Goal: Browse casually: Explore the website without a specific task or goal

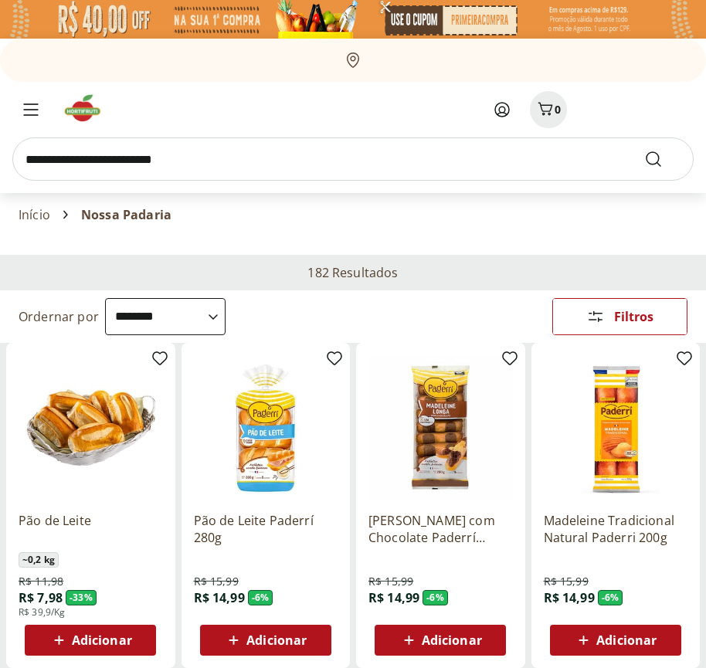
select select "**********"
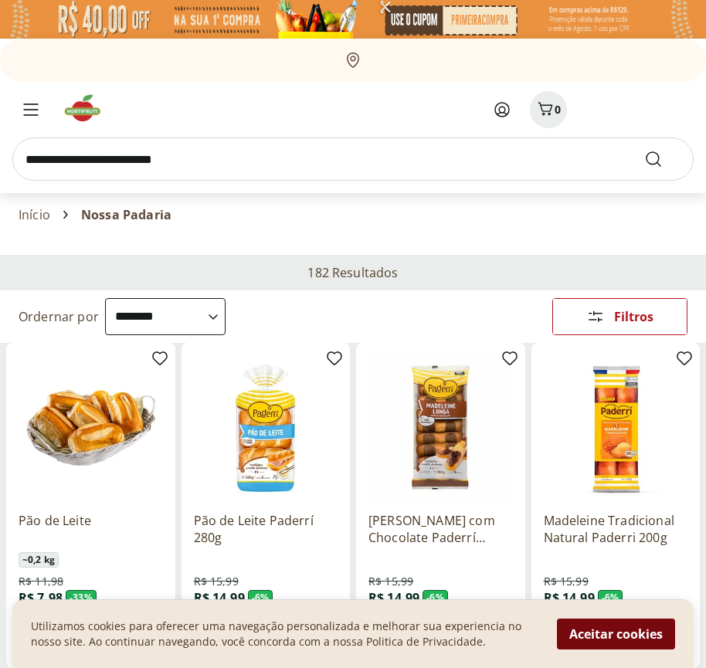
click at [616, 634] on button "Aceitar cookies" at bounding box center [616, 634] width 118 height 31
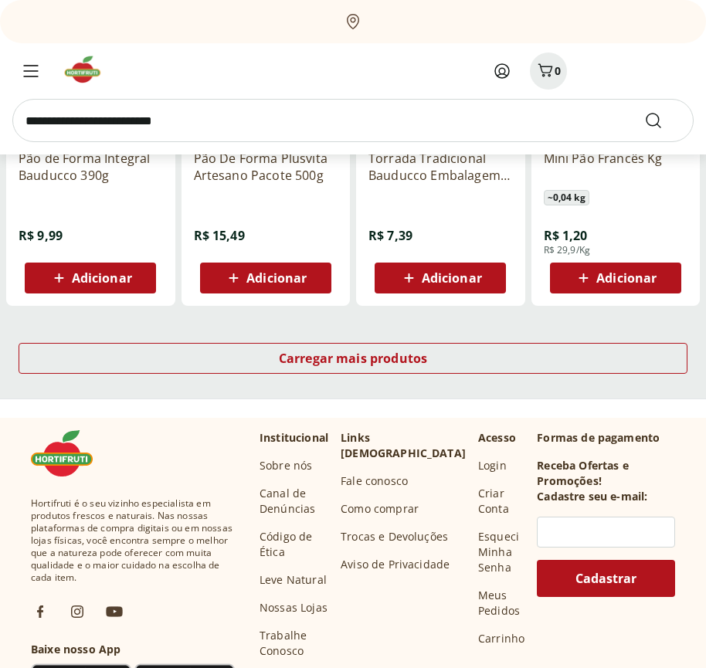
scroll to position [805, 0]
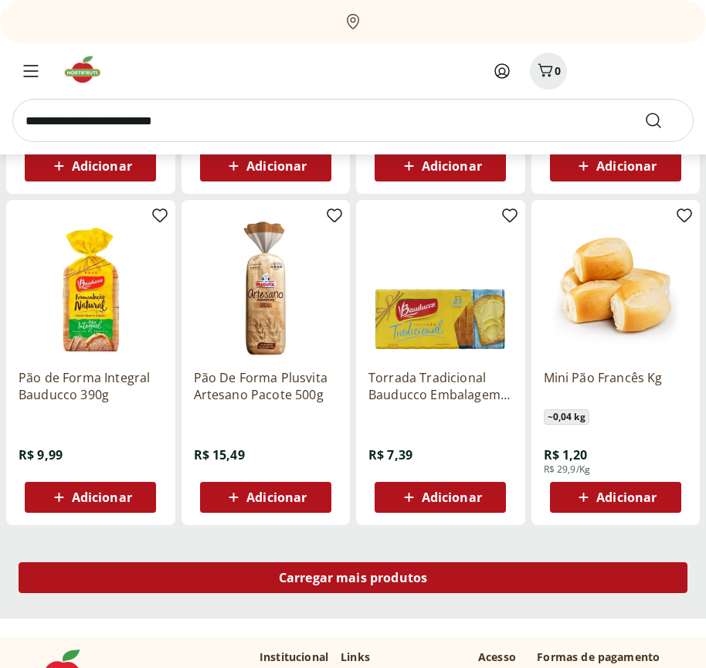
click at [353, 580] on span "Carregar mais produtos" at bounding box center [353, 578] width 149 height 12
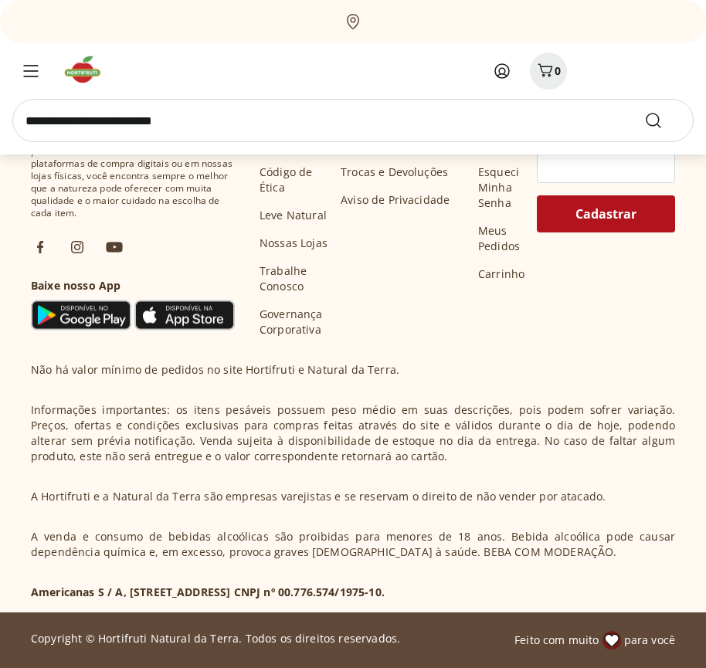
scroll to position [1804, 0]
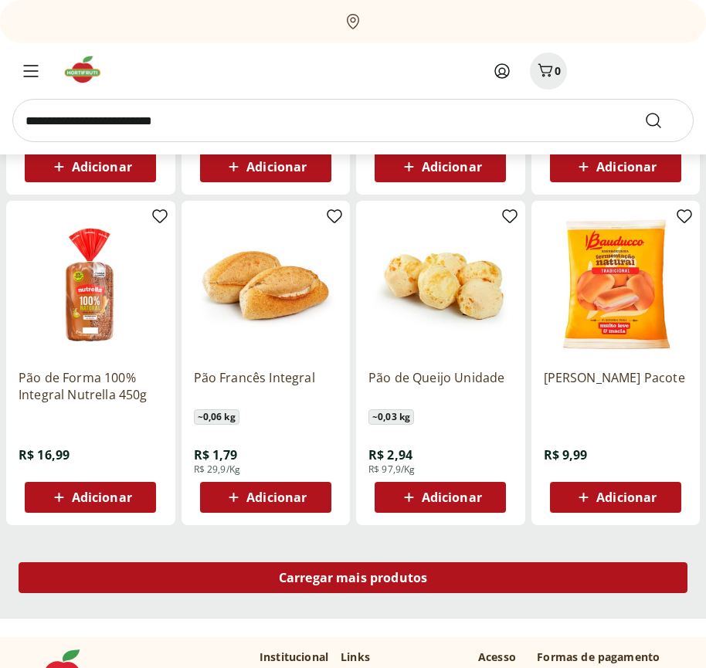
click at [353, 578] on span "Carregar mais produtos" at bounding box center [353, 578] width 149 height 12
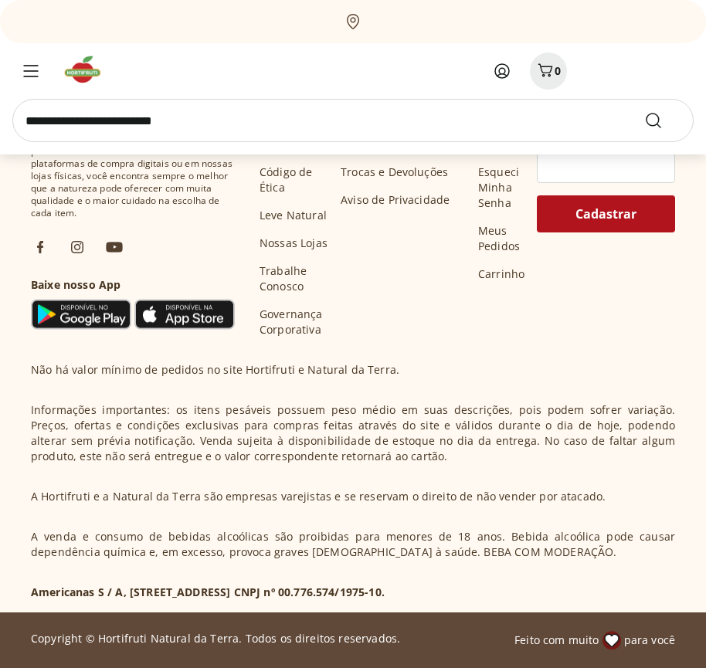
scroll to position [2803, 0]
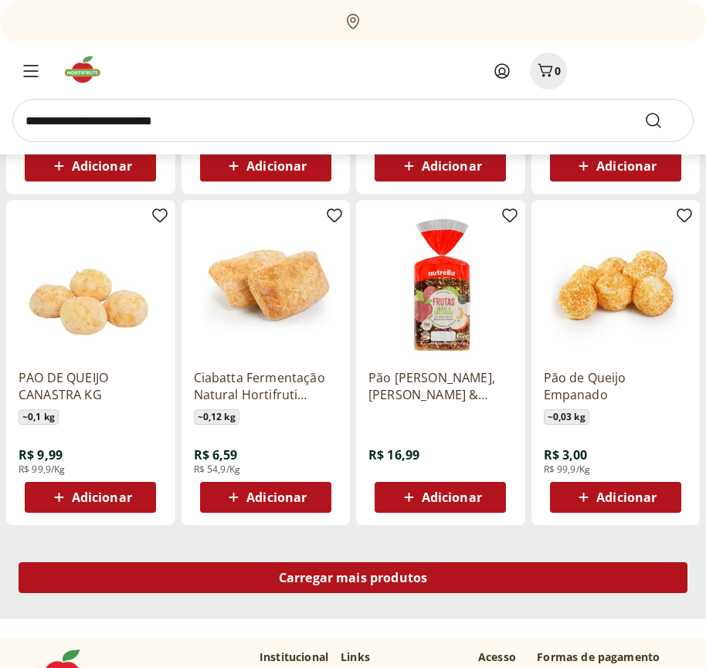
click at [353, 580] on span "Carregar mais produtos" at bounding box center [353, 578] width 149 height 12
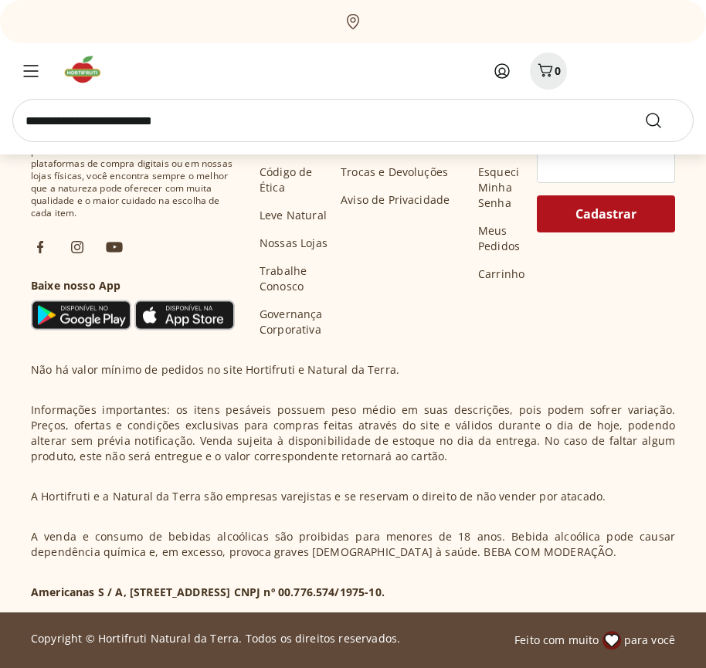
scroll to position [3802, 0]
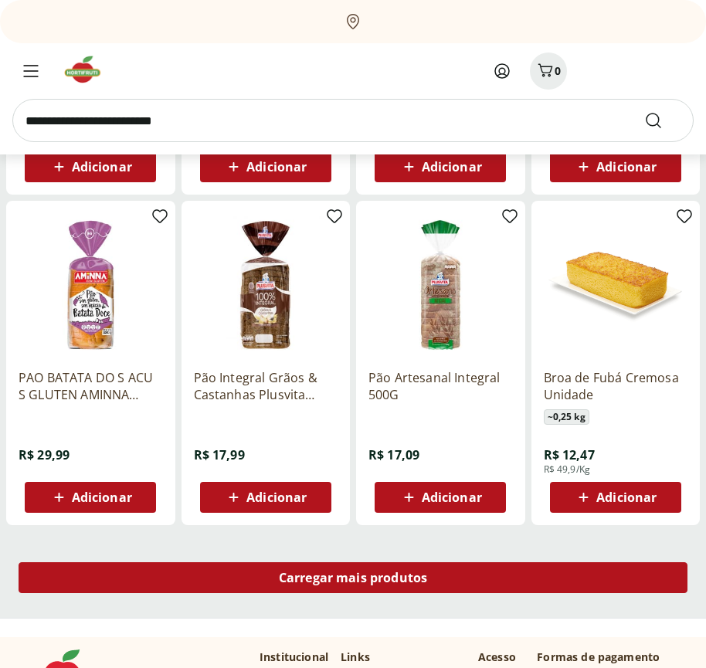
click at [353, 578] on span "Carregar mais produtos" at bounding box center [353, 578] width 149 height 12
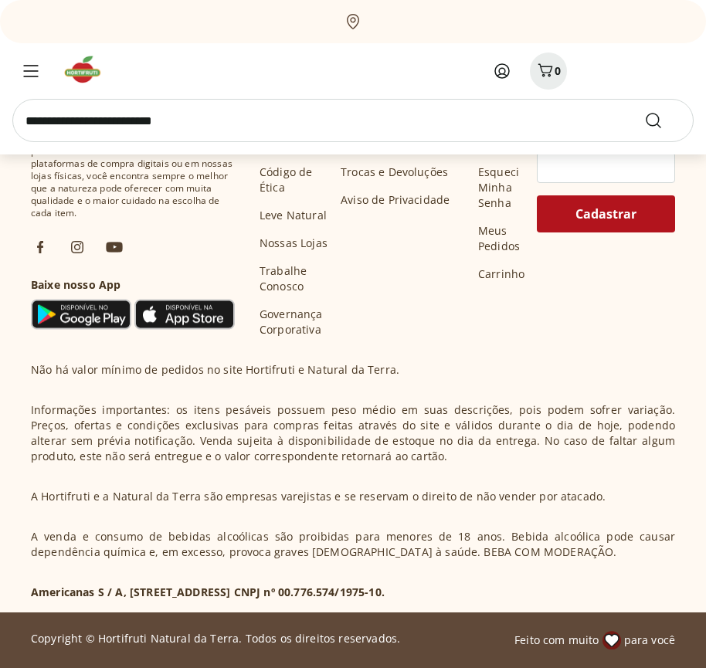
scroll to position [4801, 0]
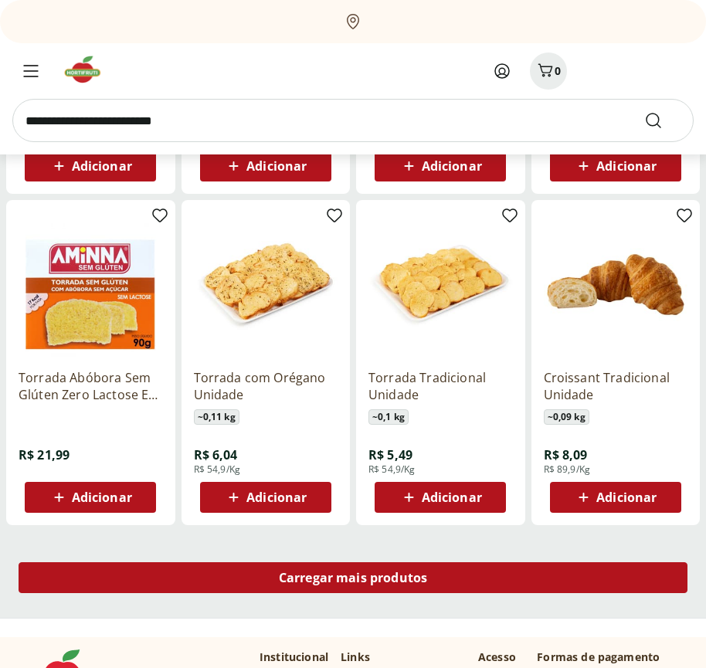
click at [353, 580] on span "Carregar mais produtos" at bounding box center [353, 578] width 149 height 12
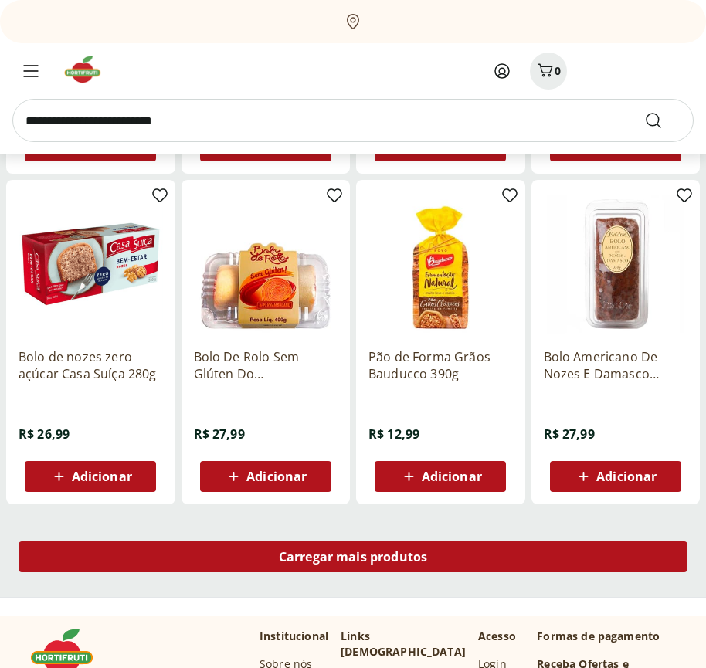
scroll to position [5800, 0]
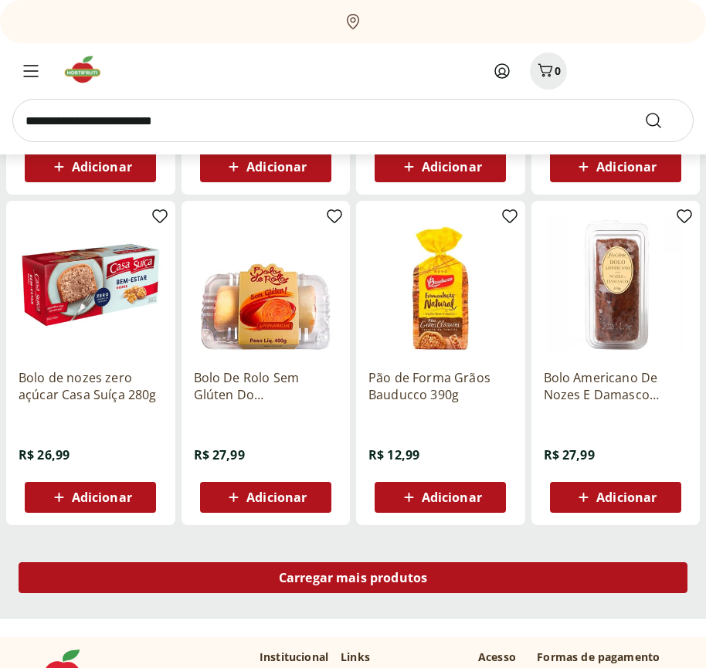
click at [353, 578] on span "Carregar mais produtos" at bounding box center [353, 578] width 149 height 12
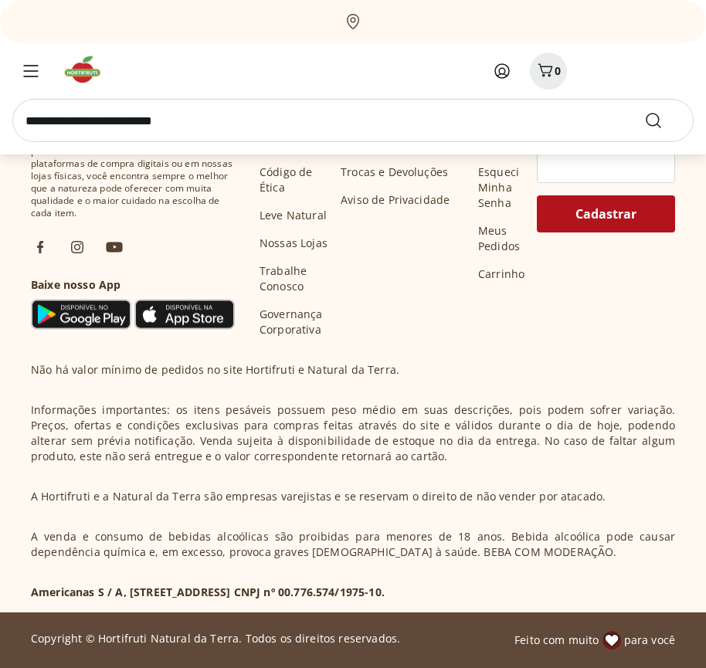
scroll to position [6799, 0]
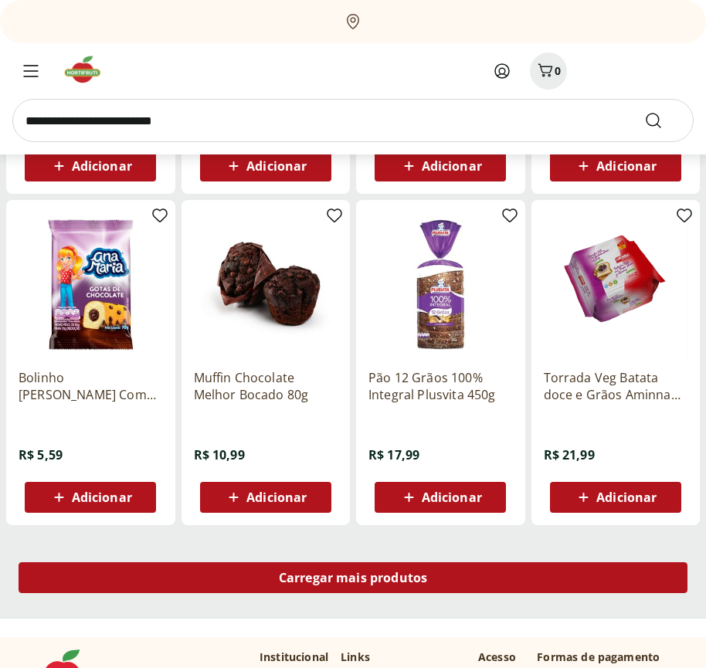
click at [353, 580] on span "Carregar mais produtos" at bounding box center [353, 578] width 149 height 12
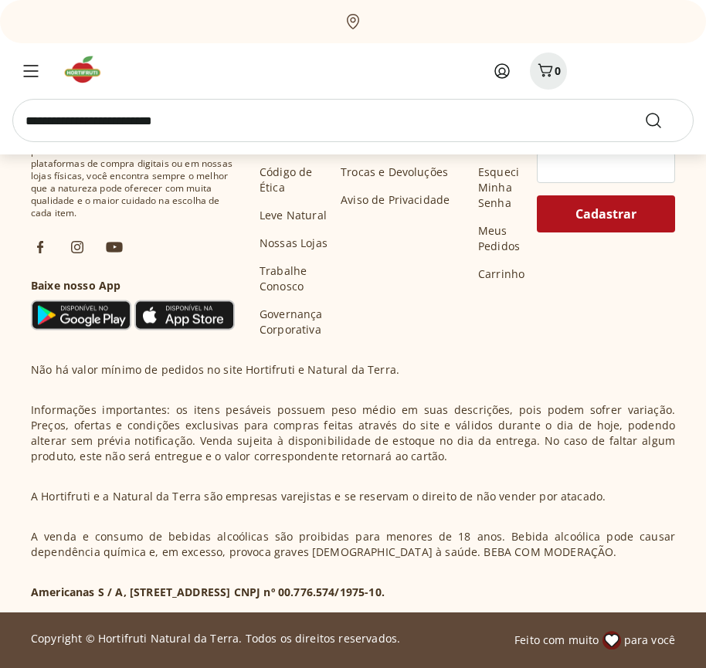
scroll to position [7798, 0]
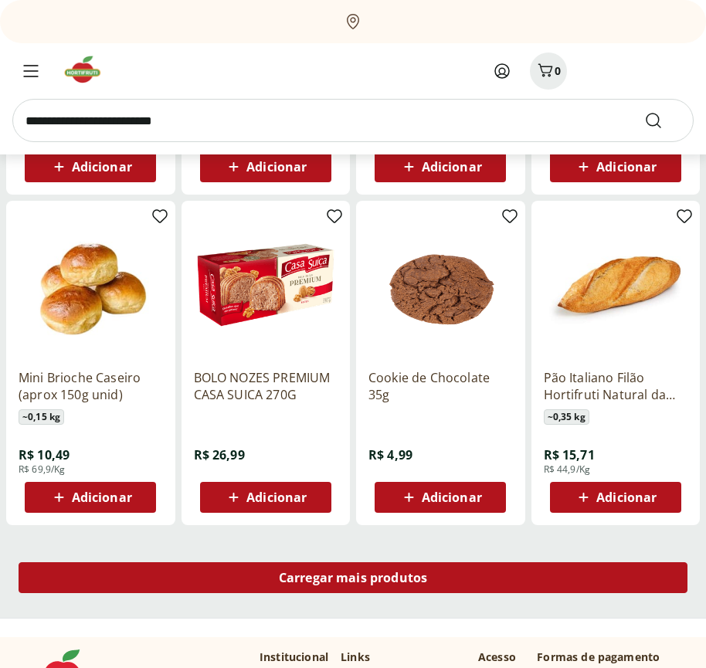
click at [353, 578] on span "Carregar mais produtos" at bounding box center [353, 578] width 149 height 12
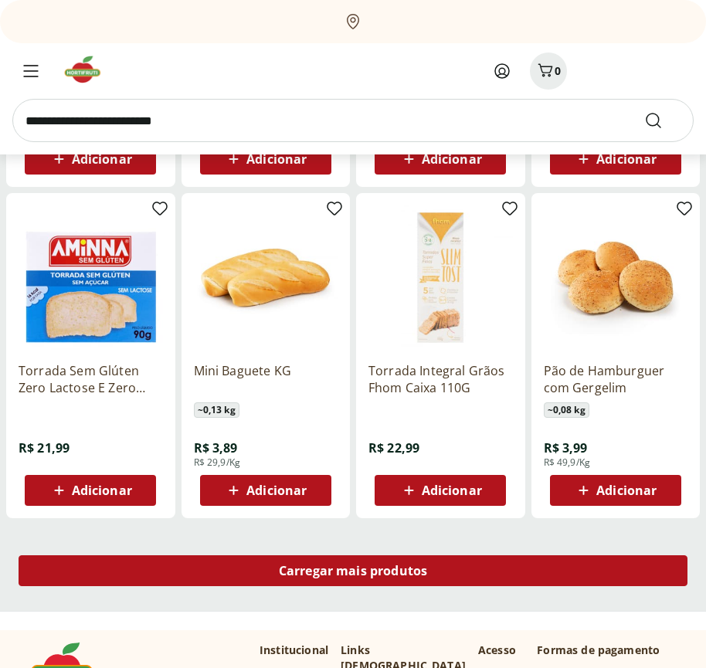
scroll to position [8798, 0]
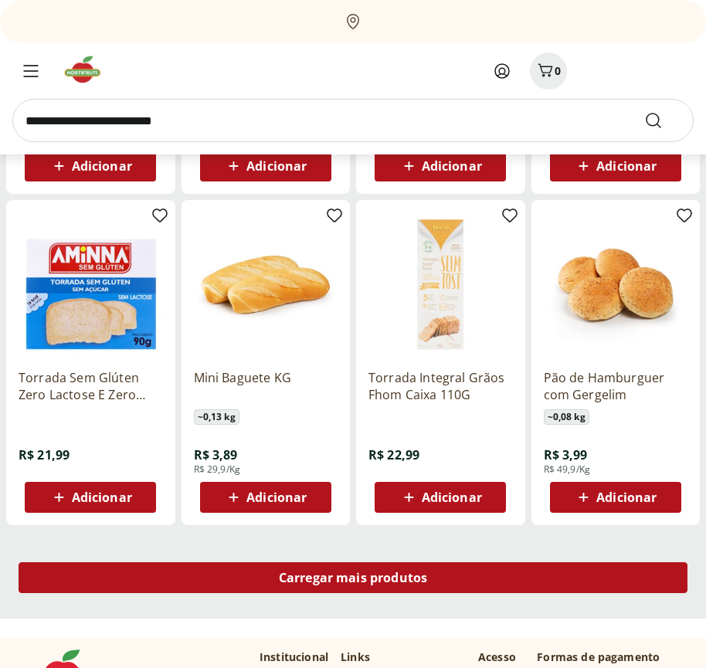
click at [353, 580] on span "Carregar mais produtos" at bounding box center [353, 578] width 149 height 12
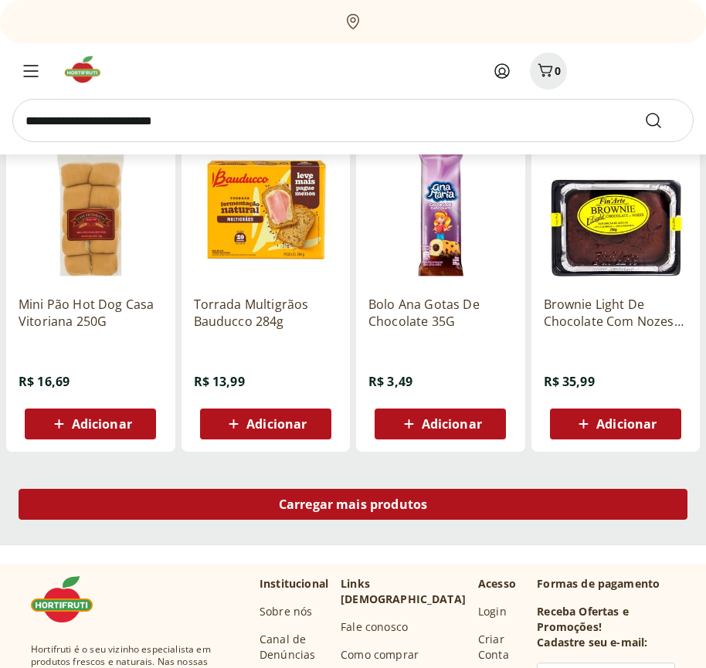
scroll to position [9796, 0]
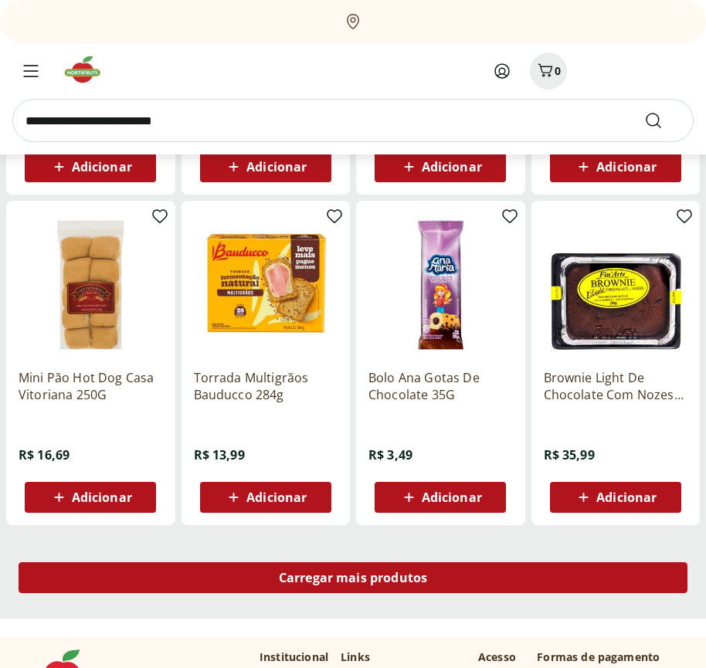
click at [353, 578] on span "Carregar mais produtos" at bounding box center [353, 578] width 149 height 12
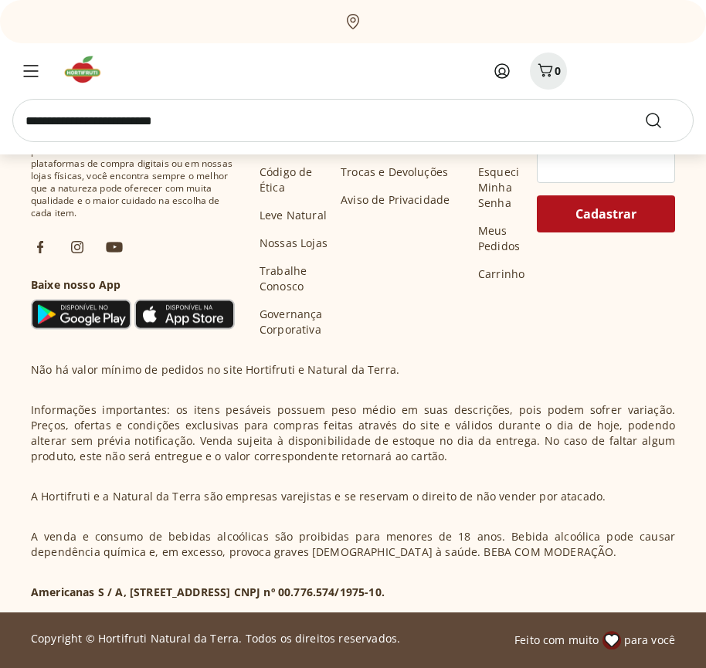
scroll to position [10796, 0]
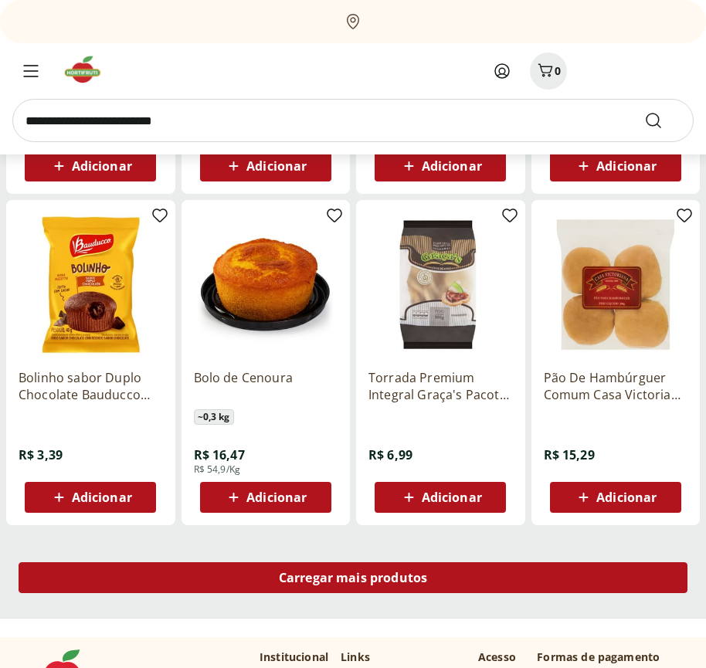
click at [353, 580] on span "Carregar mais produtos" at bounding box center [353, 578] width 149 height 12
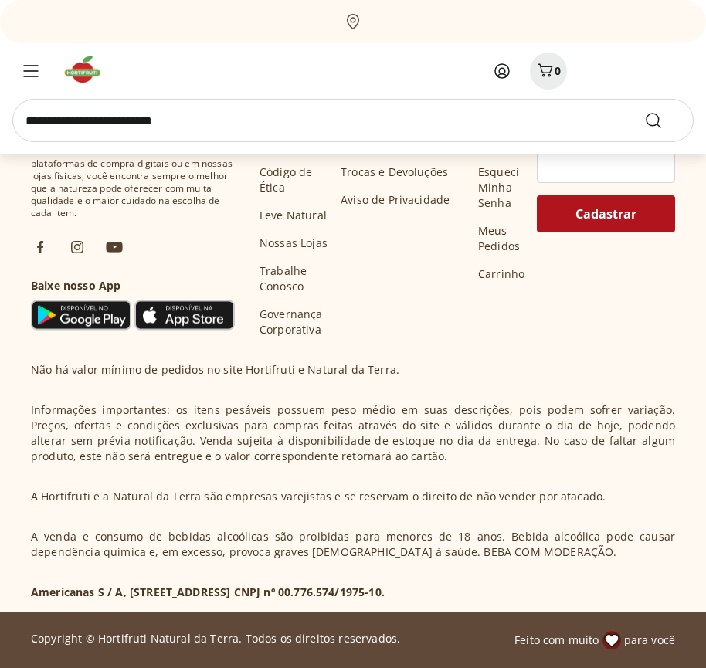
scroll to position [11795, 0]
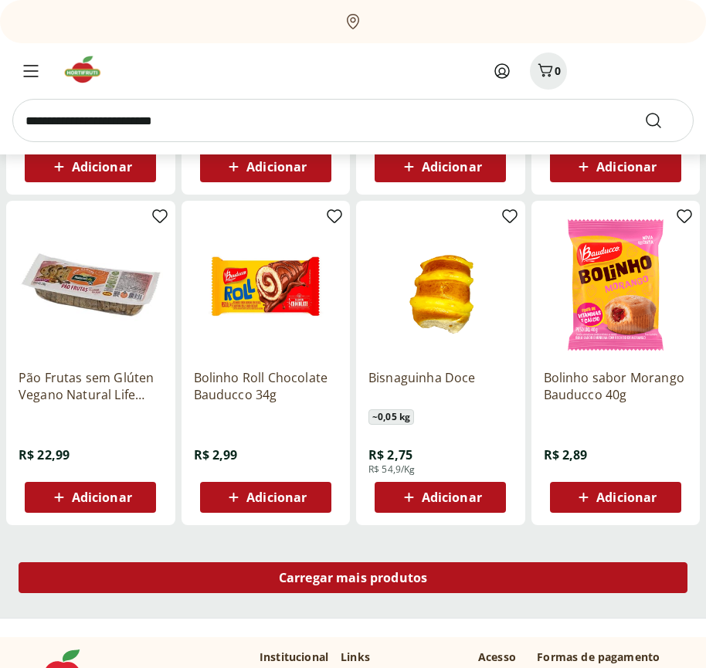
click at [353, 578] on span "Carregar mais produtos" at bounding box center [353, 578] width 149 height 12
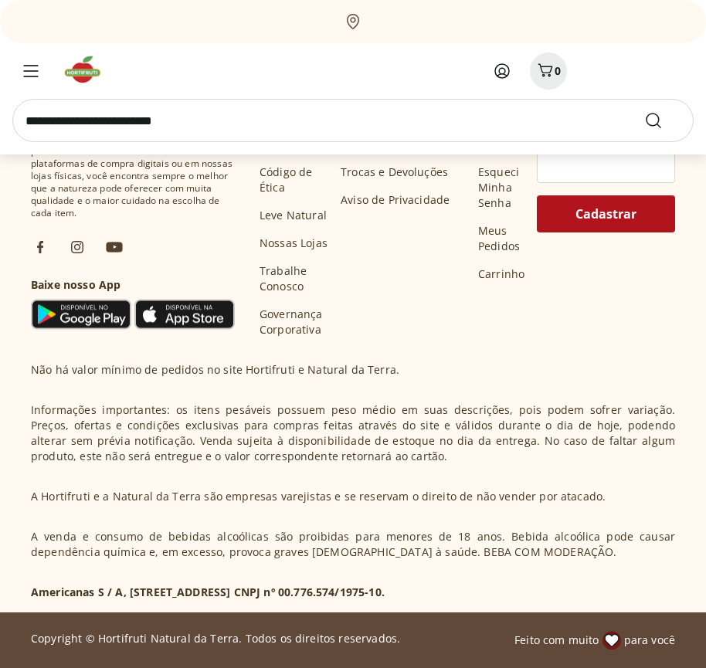
scroll to position [12794, 0]
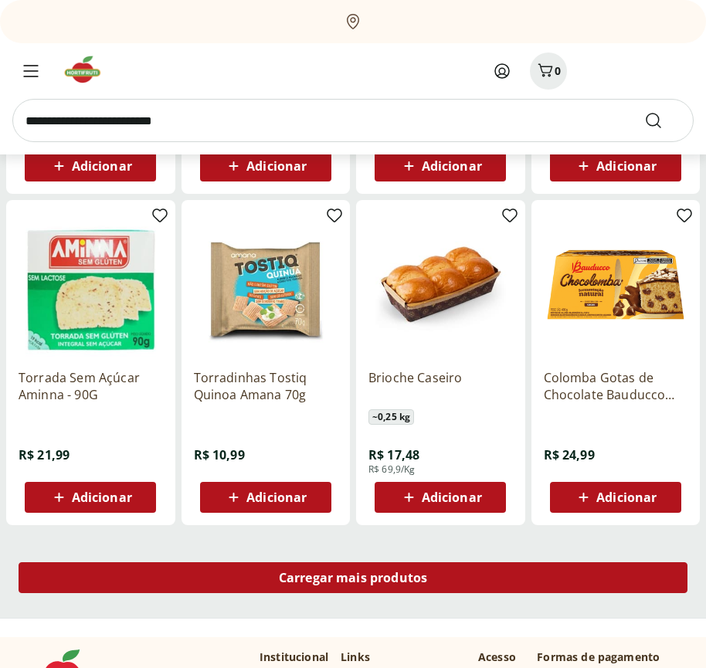
click at [353, 580] on span "Carregar mais produtos" at bounding box center [353, 578] width 149 height 12
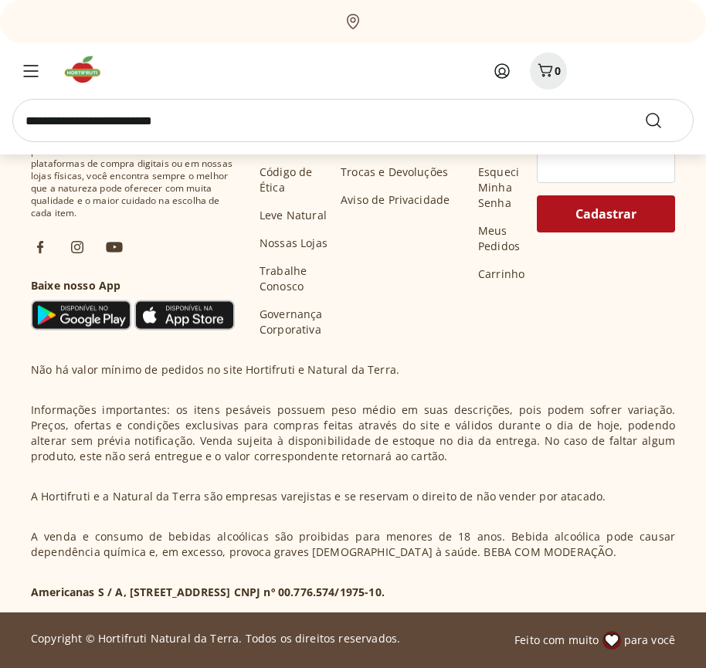
scroll to position [13793, 0]
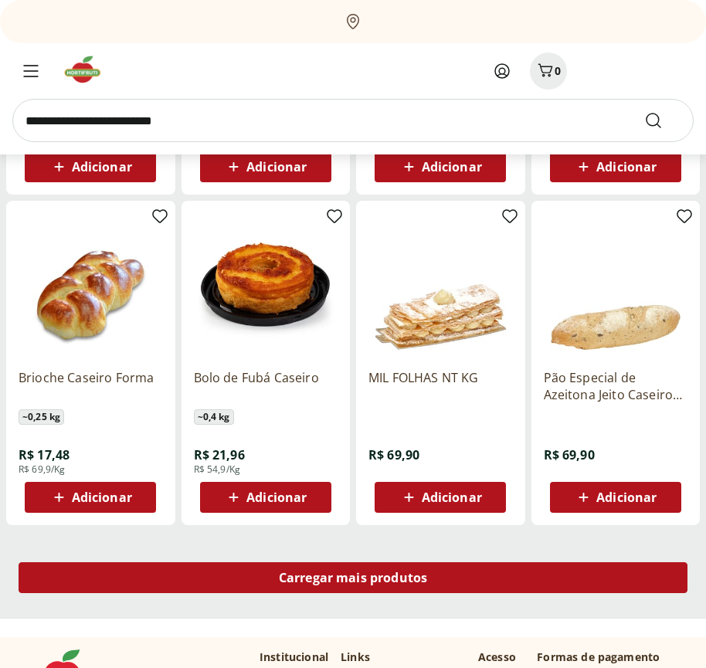
click at [353, 578] on span "Carregar mais produtos" at bounding box center [353, 578] width 149 height 12
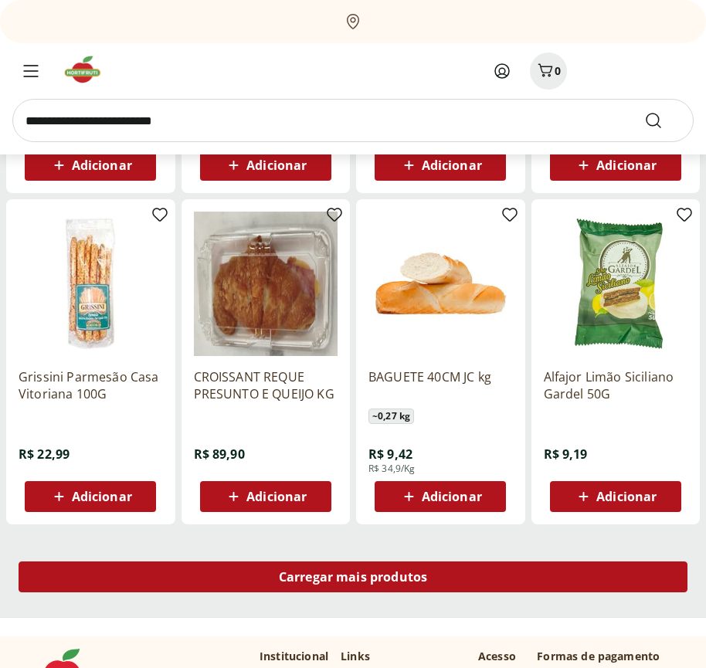
scroll to position [14792, 0]
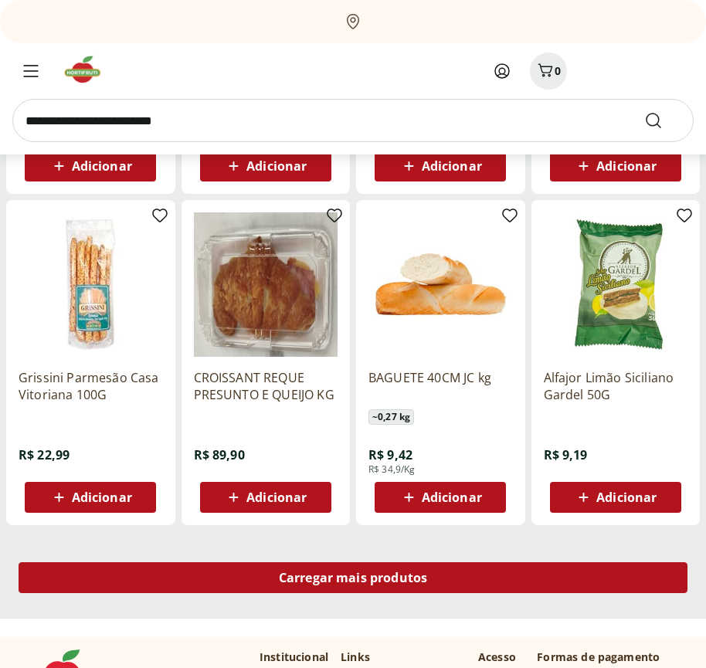
click at [353, 580] on span "Carregar mais produtos" at bounding box center [353, 578] width 149 height 12
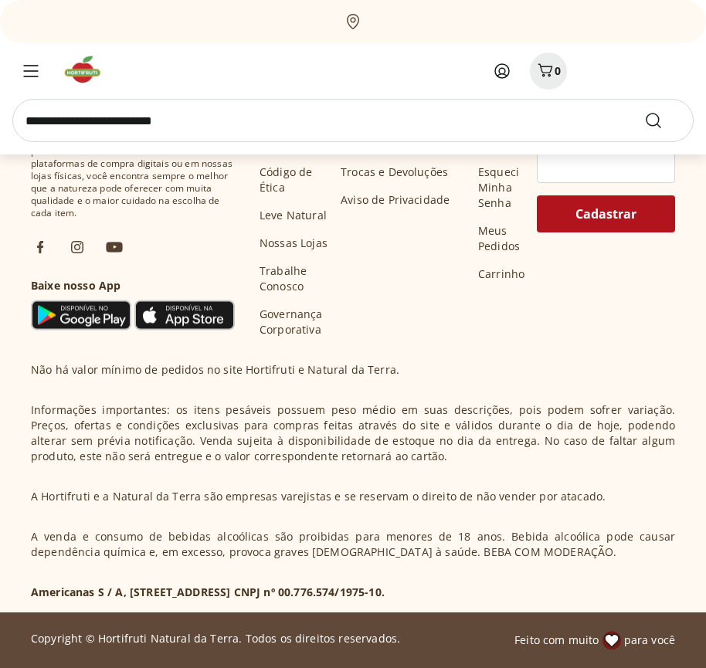
scroll to position [15049, 0]
